Goal: Task Accomplishment & Management: Manage account settings

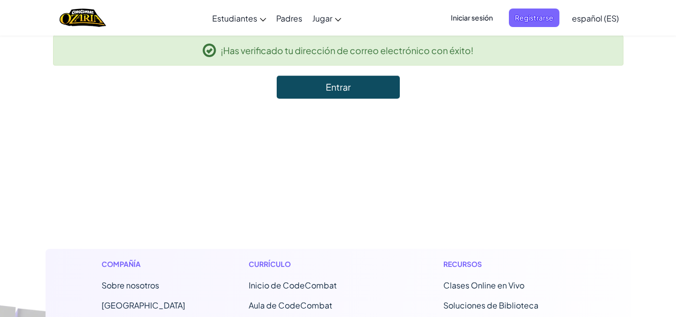
click at [380, 77] on link "Entrar" at bounding box center [338, 87] width 123 height 23
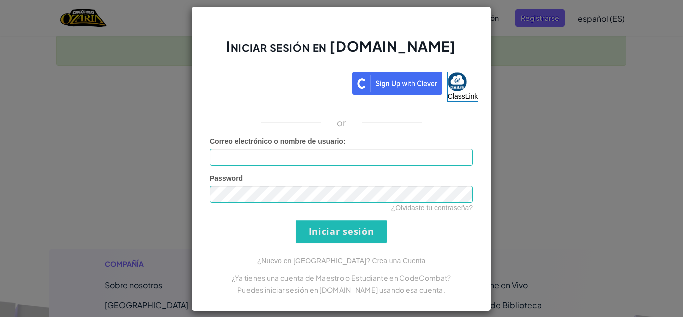
drag, startPoint x: 484, startPoint y: 114, endPoint x: 491, endPoint y: 114, distance: 7.0
click at [489, 114] on div "Iniciar sesión en [DOMAIN_NAME] ClassLink or Error desconocido. Correo electrón…" at bounding box center [341, 158] width 683 height 317
click at [494, 44] on div "Iniciar sesión en [DOMAIN_NAME] ClassLink or Error desconocido. Correo electrón…" at bounding box center [341, 158] width 683 height 317
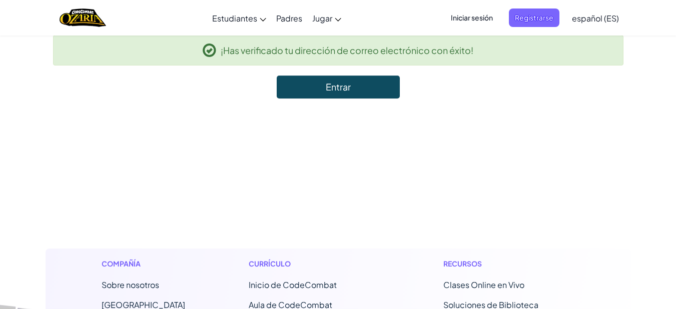
click at [480, 20] on span "Iniciar sesión" at bounding box center [472, 18] width 54 height 19
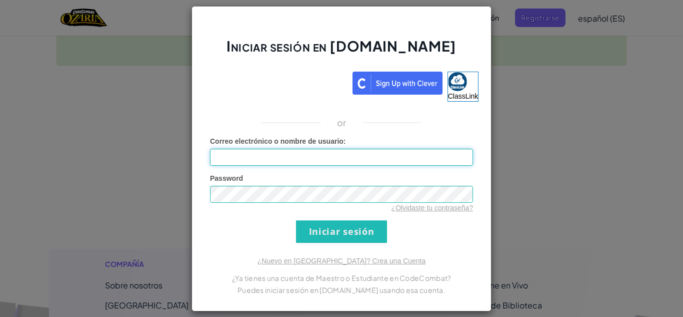
click at [329, 152] on input "Correo electrónico o nombre de usuario :" at bounding box center [341, 157] width 263 height 17
type input "[EMAIL_ADDRESS][DOMAIN_NAME]"
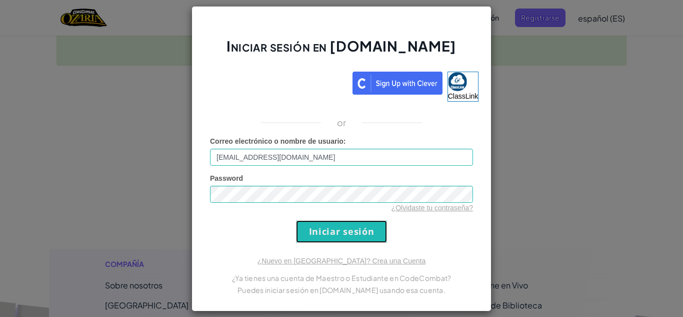
click at [324, 241] on input "Iniciar sesión" at bounding box center [341, 231] width 91 height 23
